Goal: Information Seeking & Learning: Learn about a topic

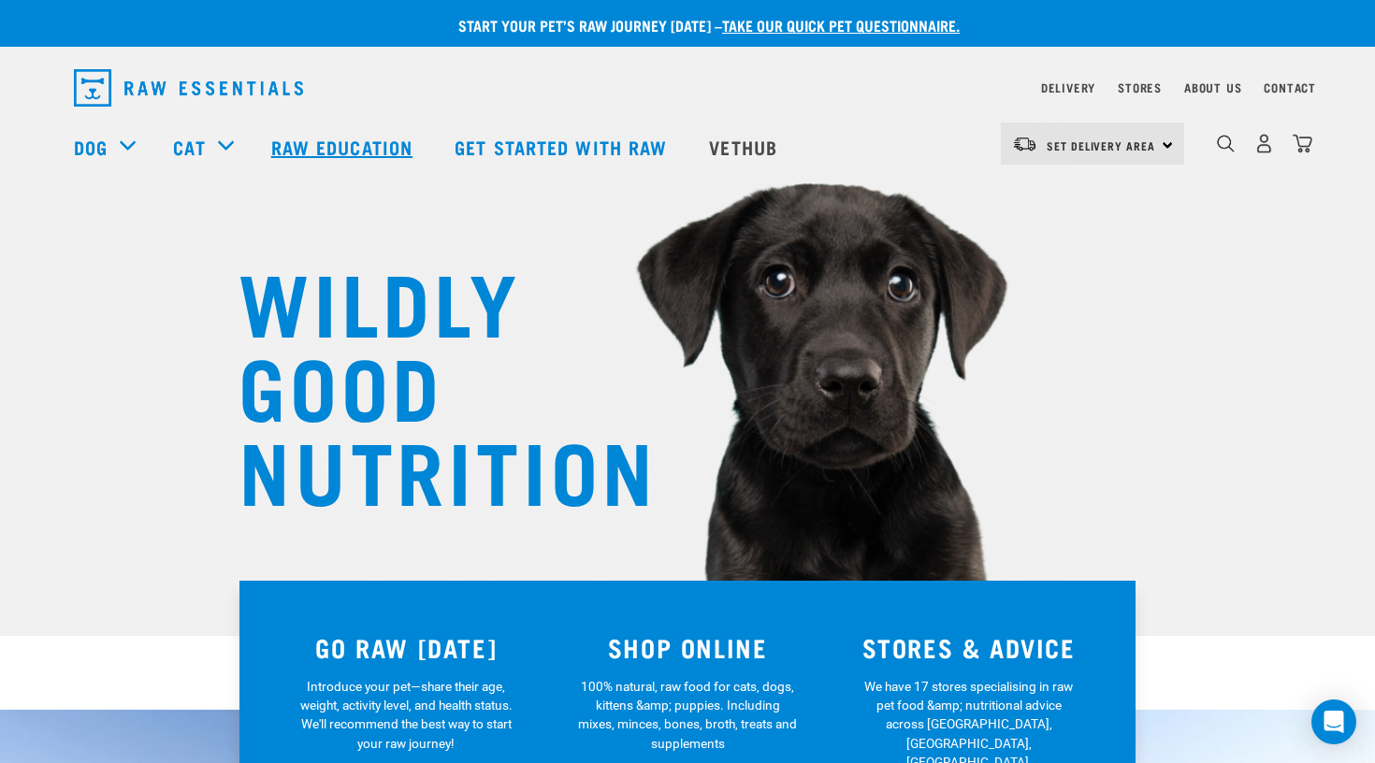
click at [299, 128] on link "Raw Education" at bounding box center [344, 146] width 183 height 75
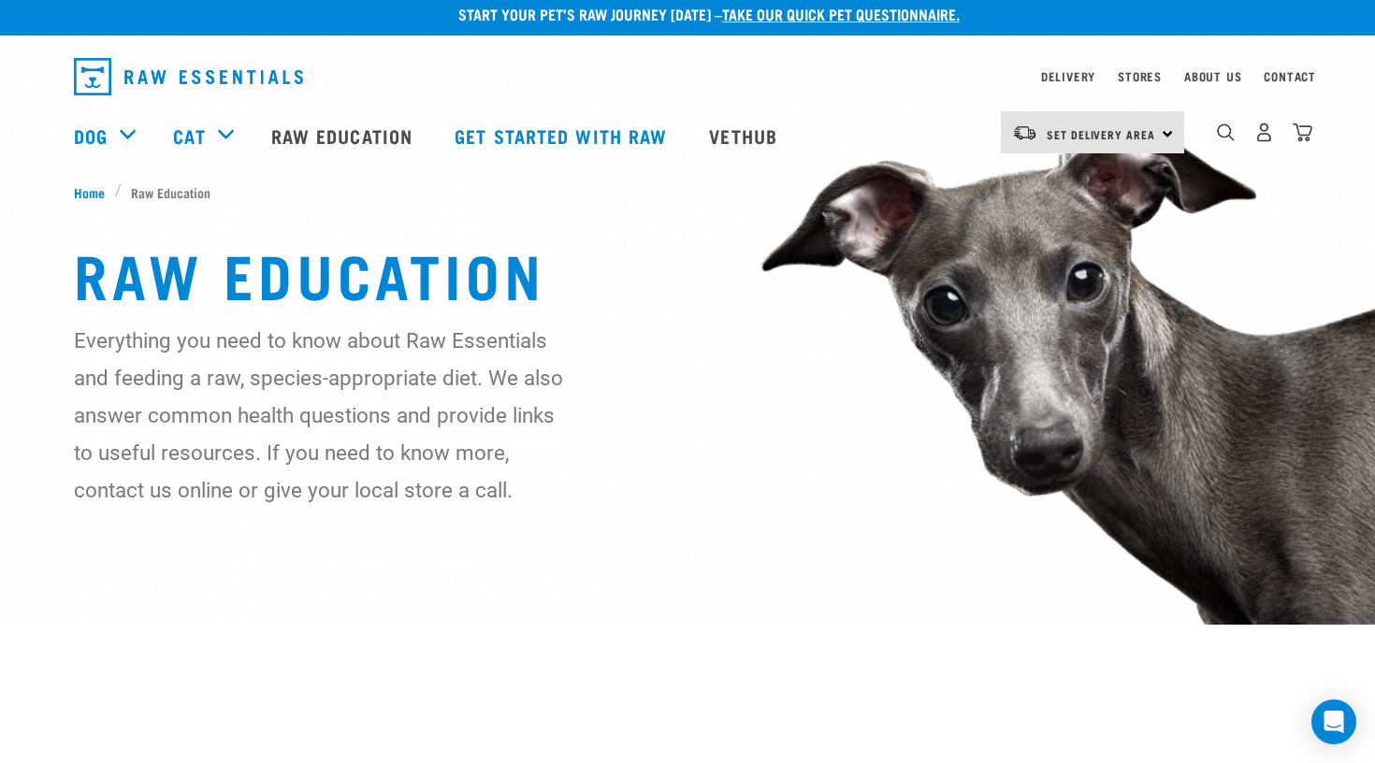
scroll to position [29, 0]
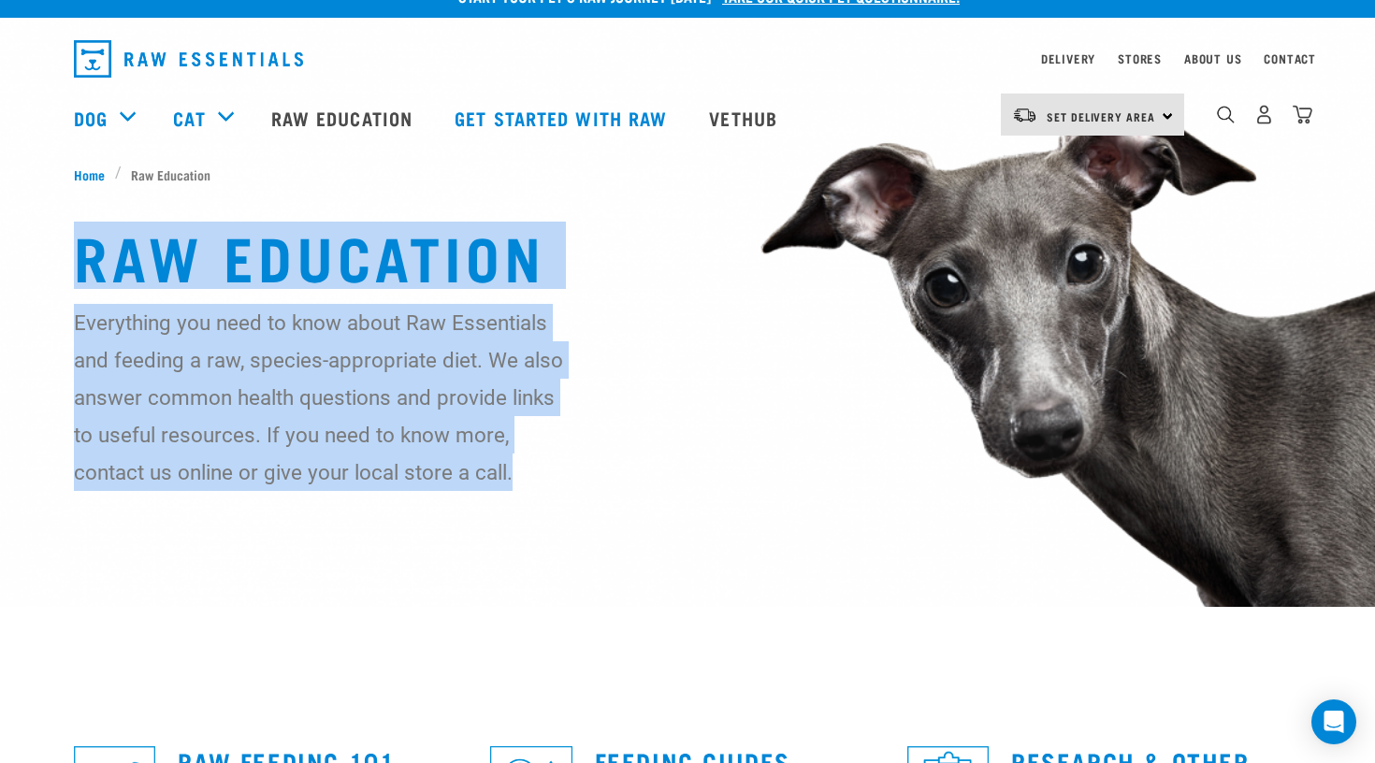
drag, startPoint x: 75, startPoint y: 235, endPoint x: 514, endPoint y: 483, distance: 504.0
click at [514, 483] on div "Raw Education Everything you need to know about Raw Essentials and feeding a ra…" at bounding box center [687, 356] width 1257 height 269
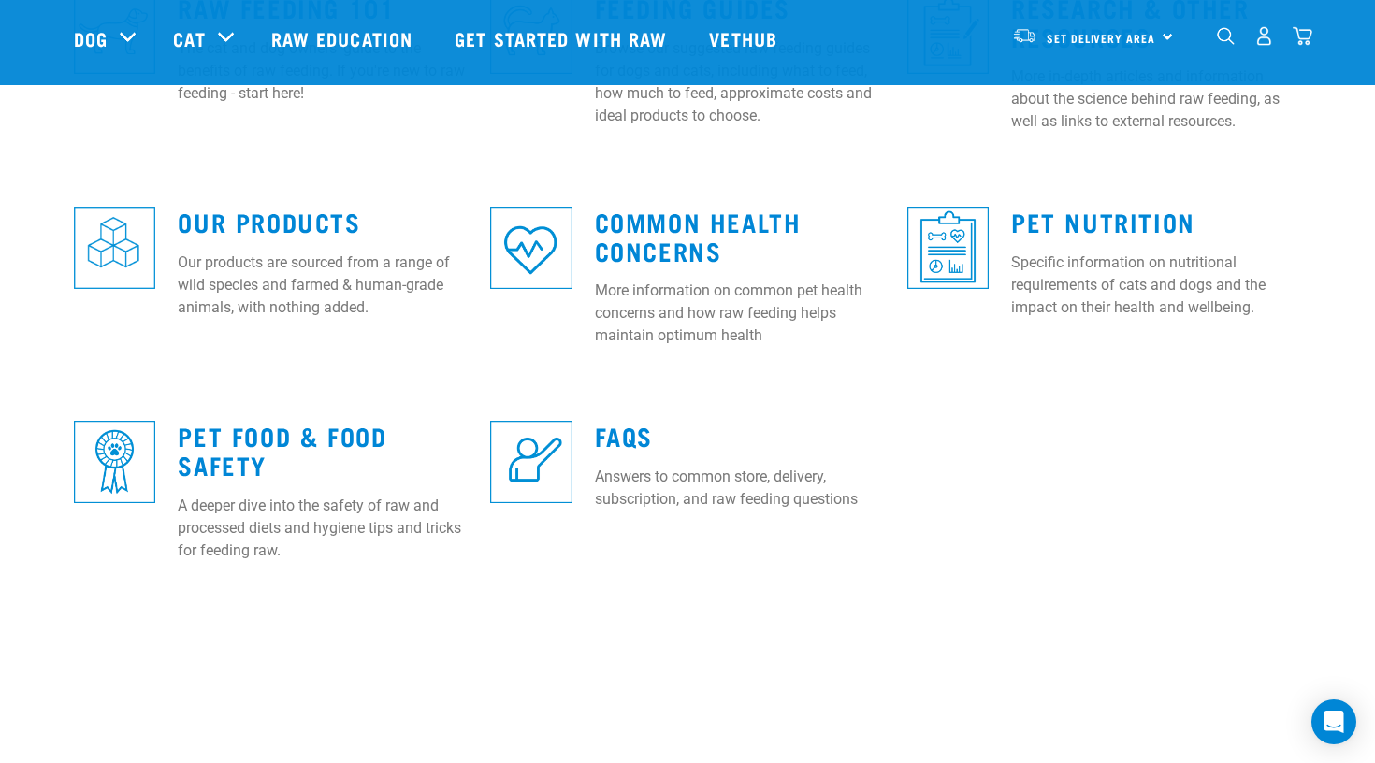
scroll to position [658, 0]
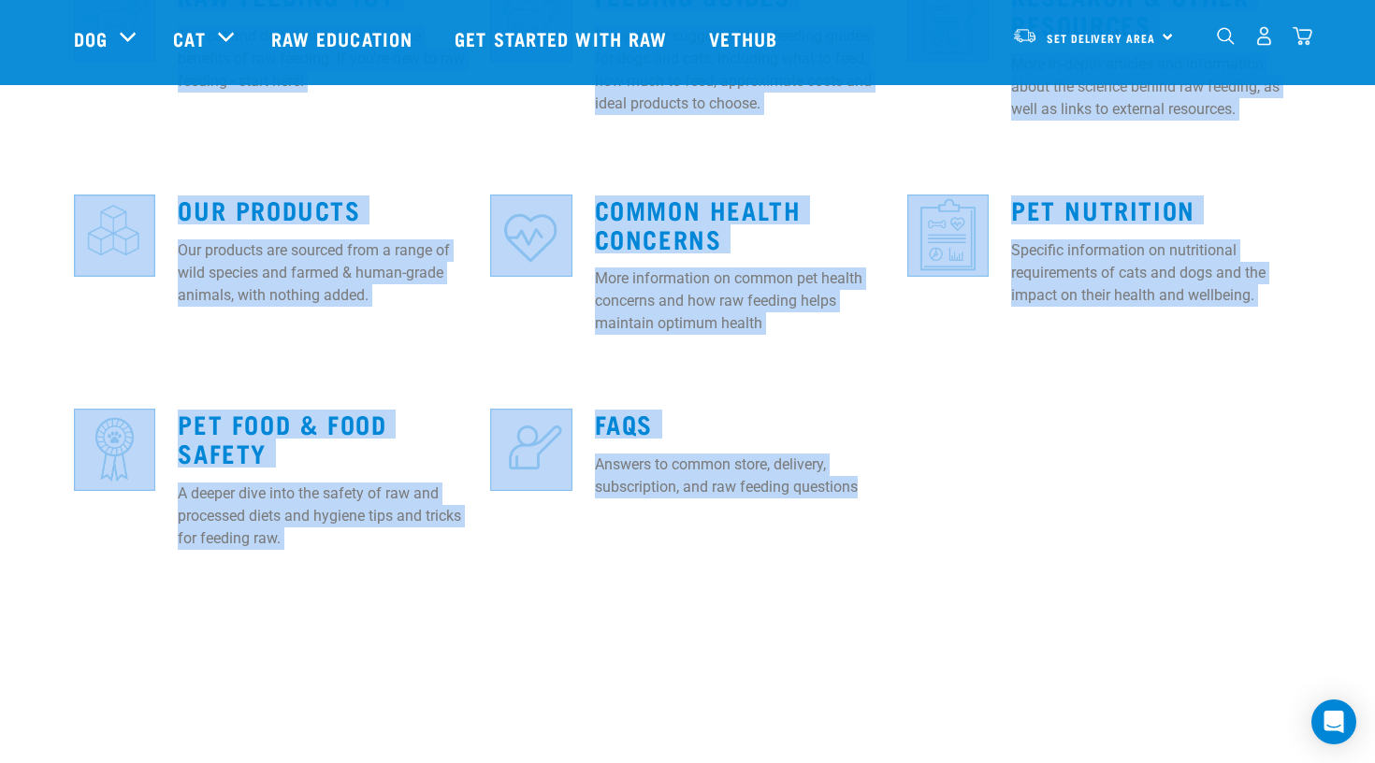
click at [870, 494] on p "Answers to common store, delivery, subscription, and raw feeding questions" at bounding box center [740, 476] width 290 height 45
copy div "Raw Education Everything you need to know about Raw Essentials and feeding a ra…"
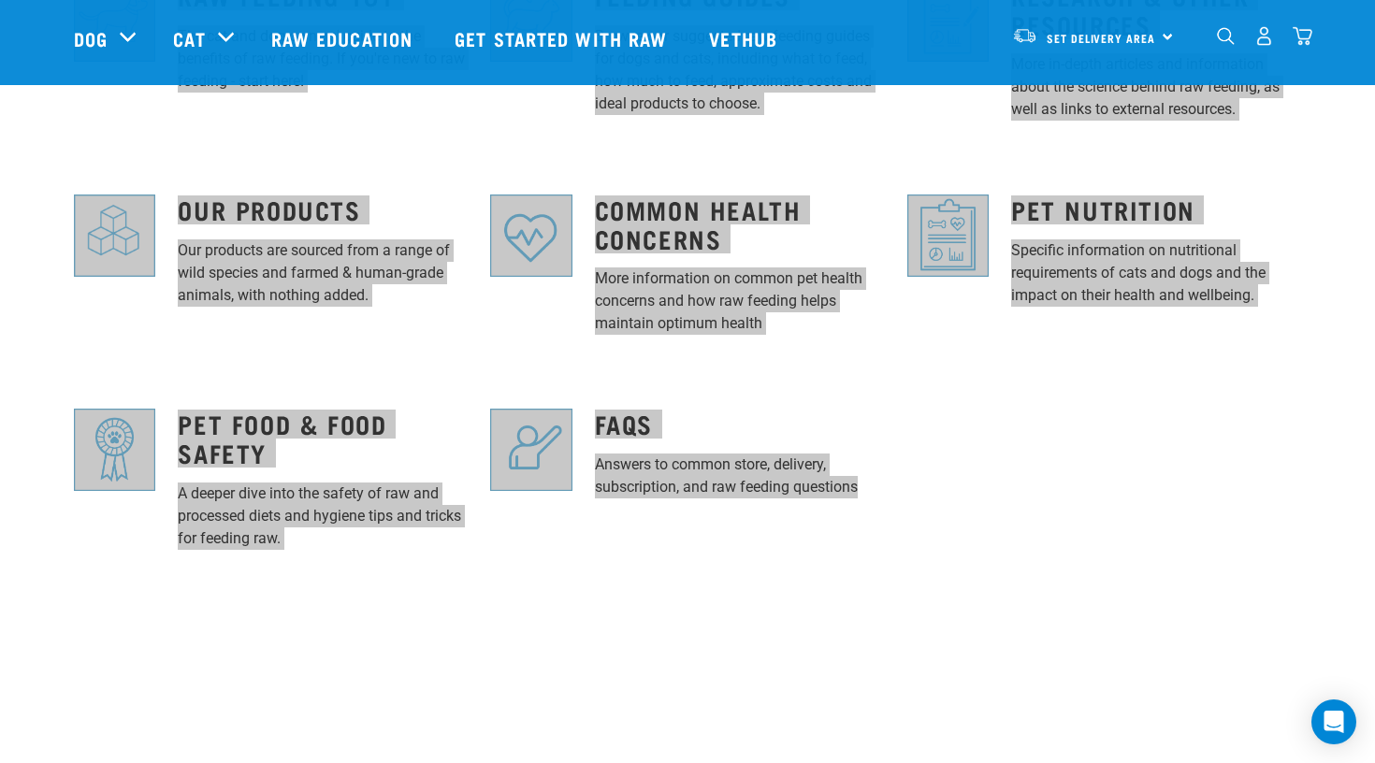
click at [1299, 475] on div "Raw Feeding 101 The cat and dog owners' guide to the benefits of raw feeding. I…" at bounding box center [688, 277] width 1250 height 644
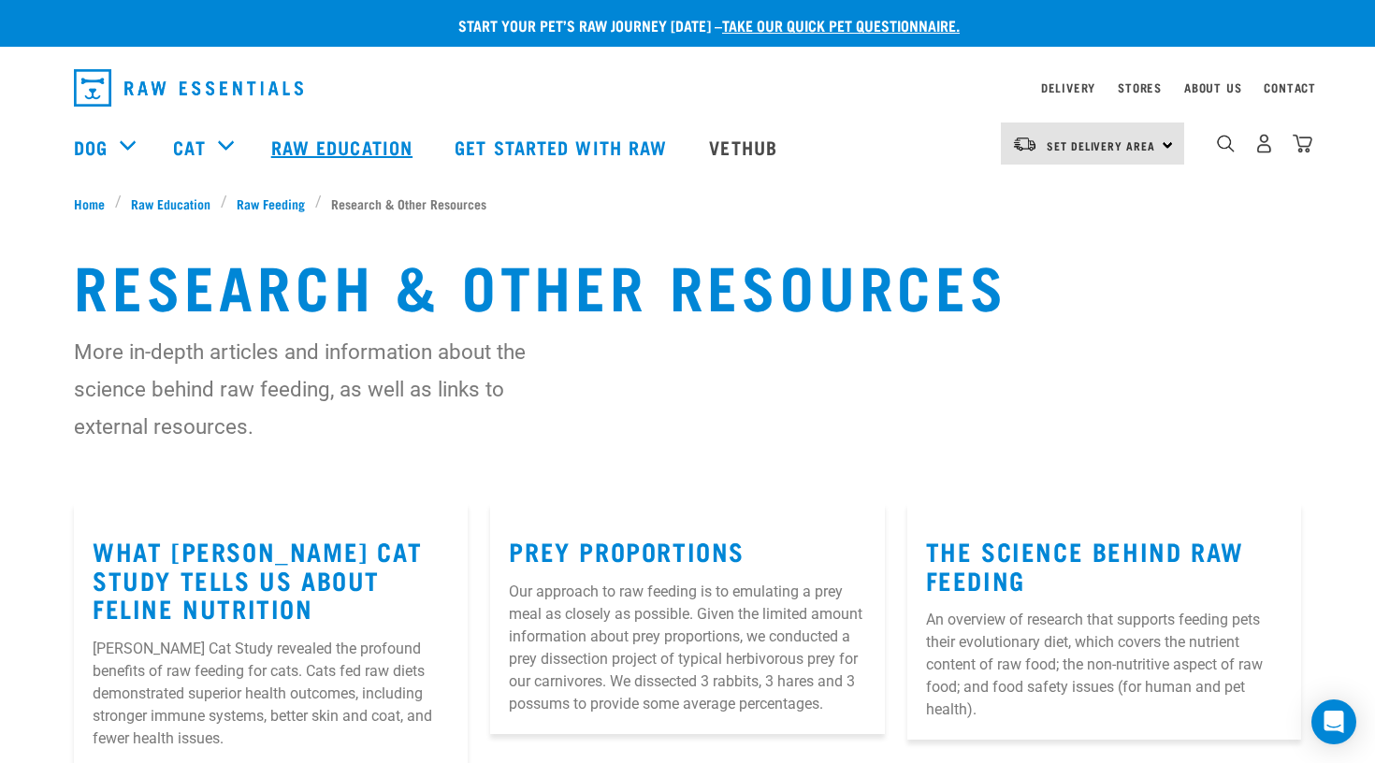
click at [333, 151] on link "Raw Education" at bounding box center [344, 146] width 183 height 75
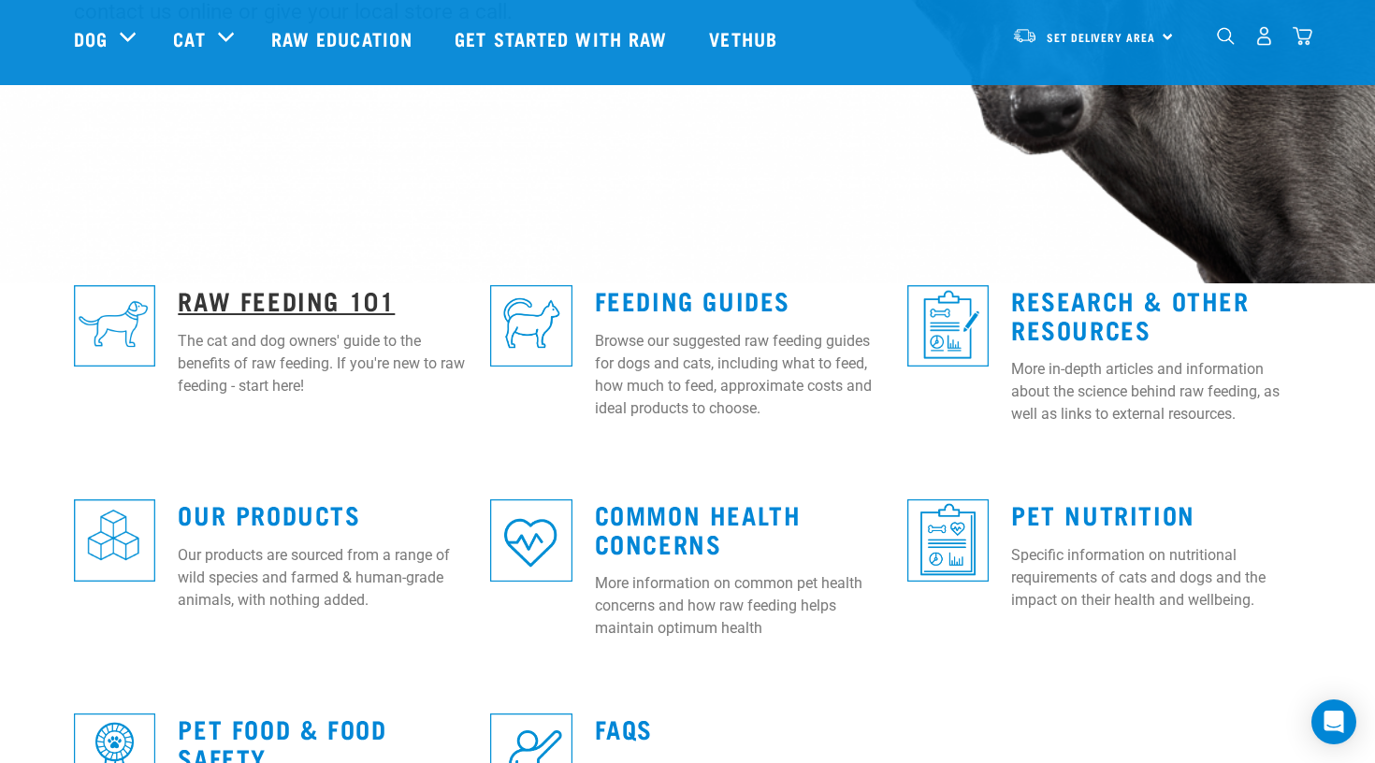
scroll to position [333, 0]
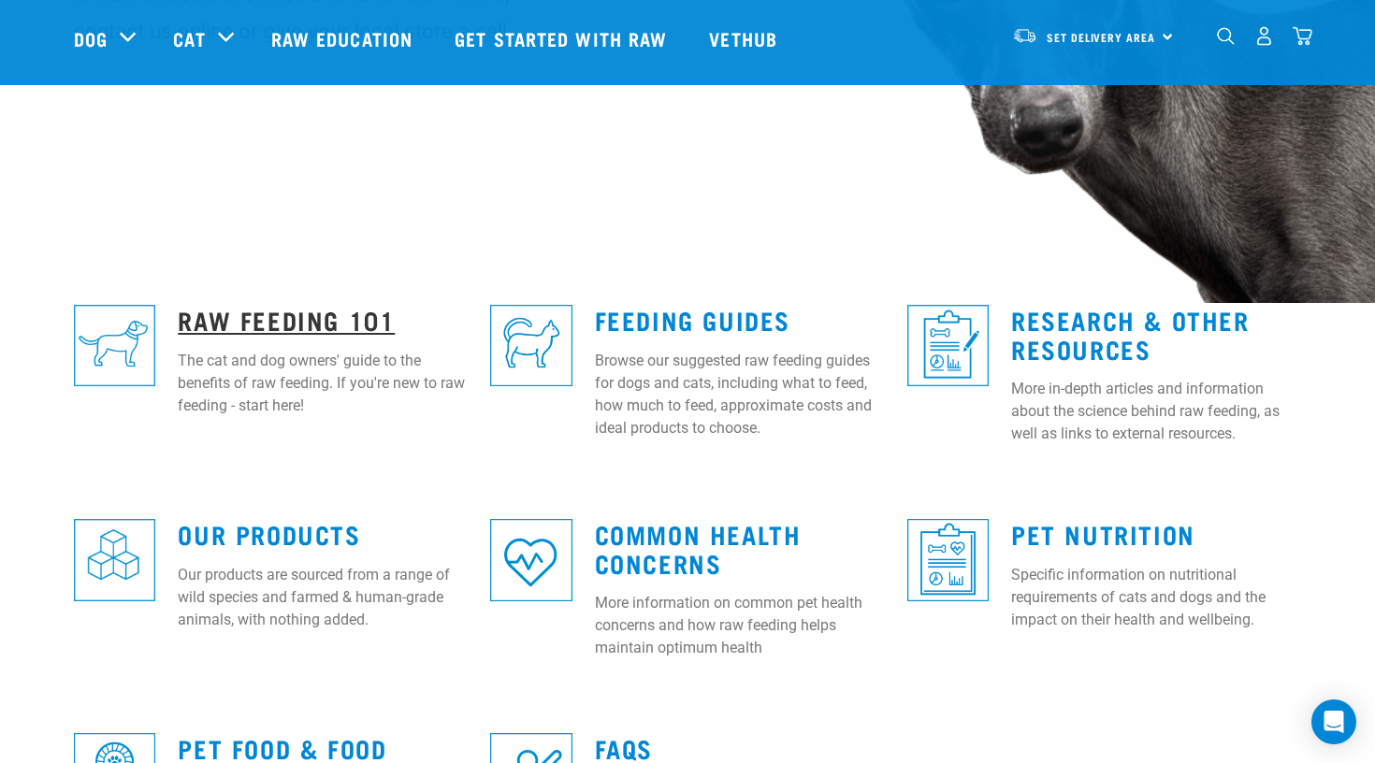
click at [235, 315] on link "Raw Feeding 101" at bounding box center [286, 319] width 217 height 14
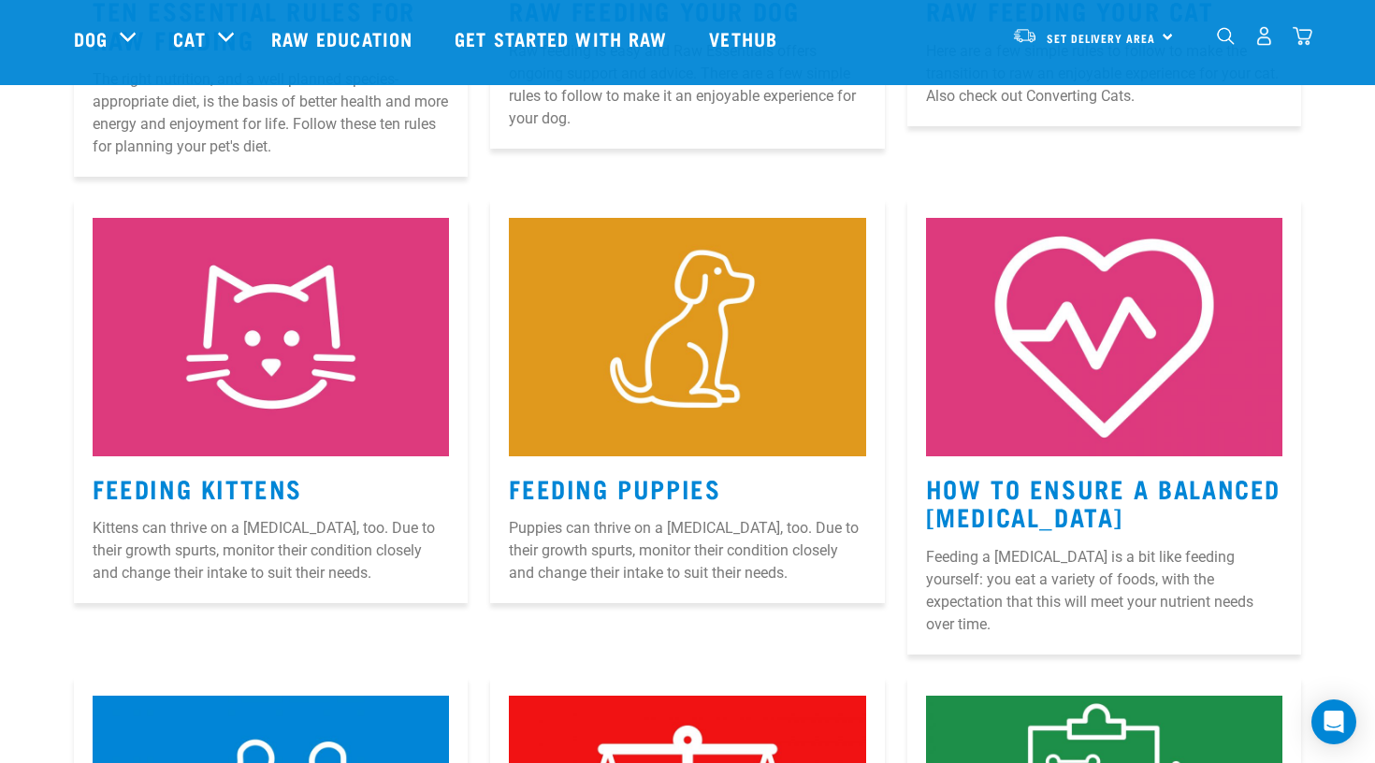
scroll to position [1088, 0]
